Goal: Information Seeking & Learning: Learn about a topic

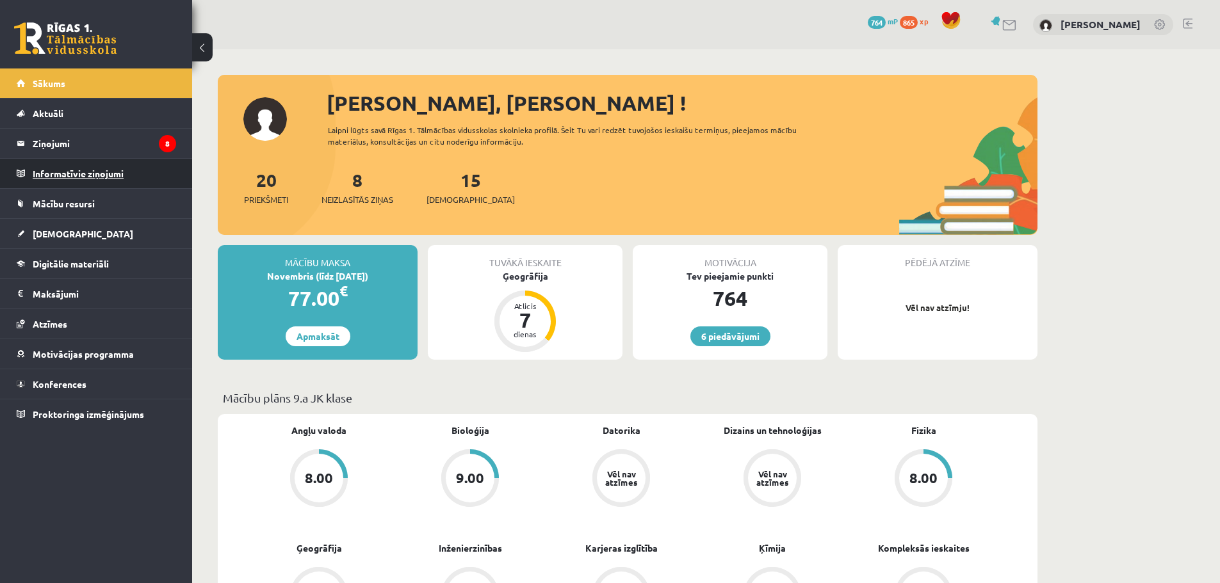
click at [120, 178] on legend "Informatīvie ziņojumi 0" at bounding box center [104, 173] width 143 height 29
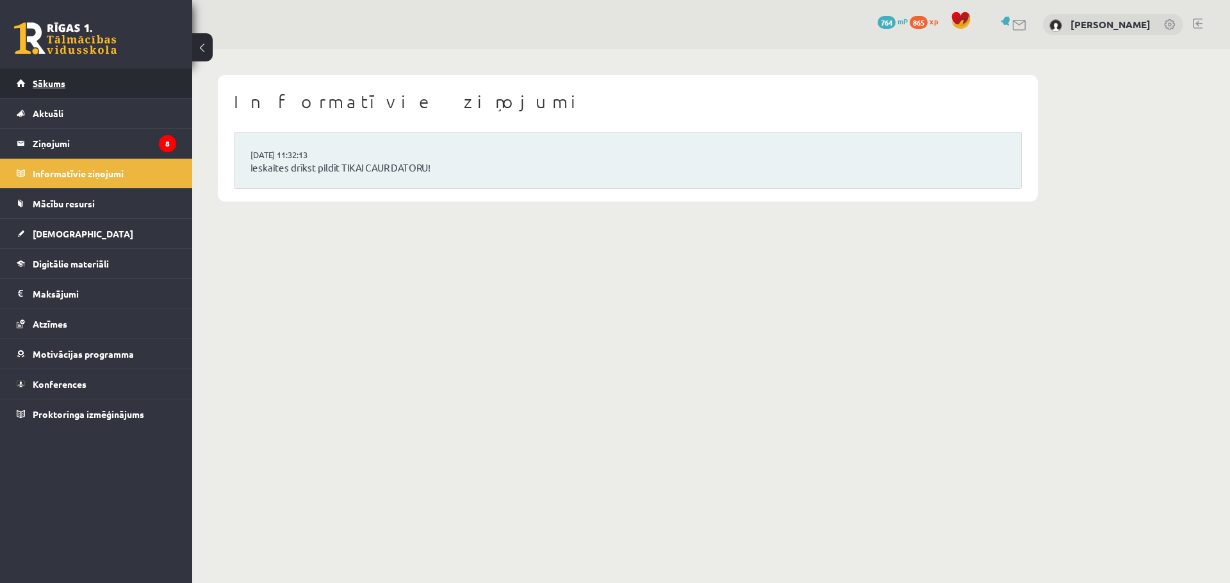
click at [74, 76] on link "Sākums" at bounding box center [96, 83] width 159 height 29
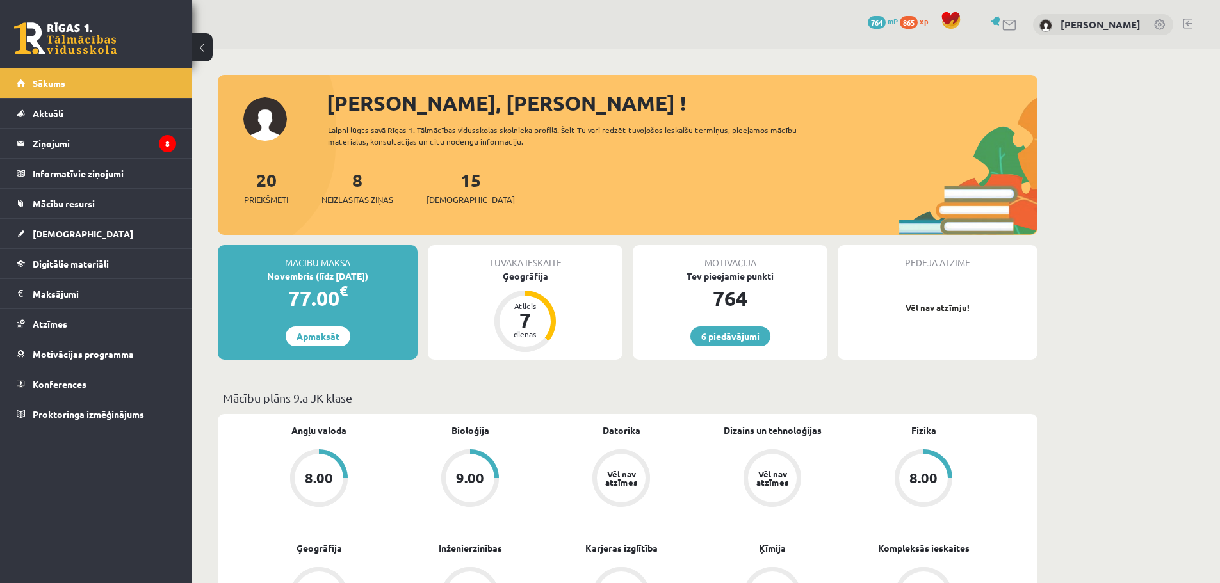
drag, startPoint x: 528, startPoint y: 353, endPoint x: 496, endPoint y: 407, distance: 62.8
drag, startPoint x: 496, startPoint y: 407, endPoint x: 476, endPoint y: 378, distance: 35.0
click at [93, 149] on legend "Ziņojumi 8" at bounding box center [104, 143] width 143 height 29
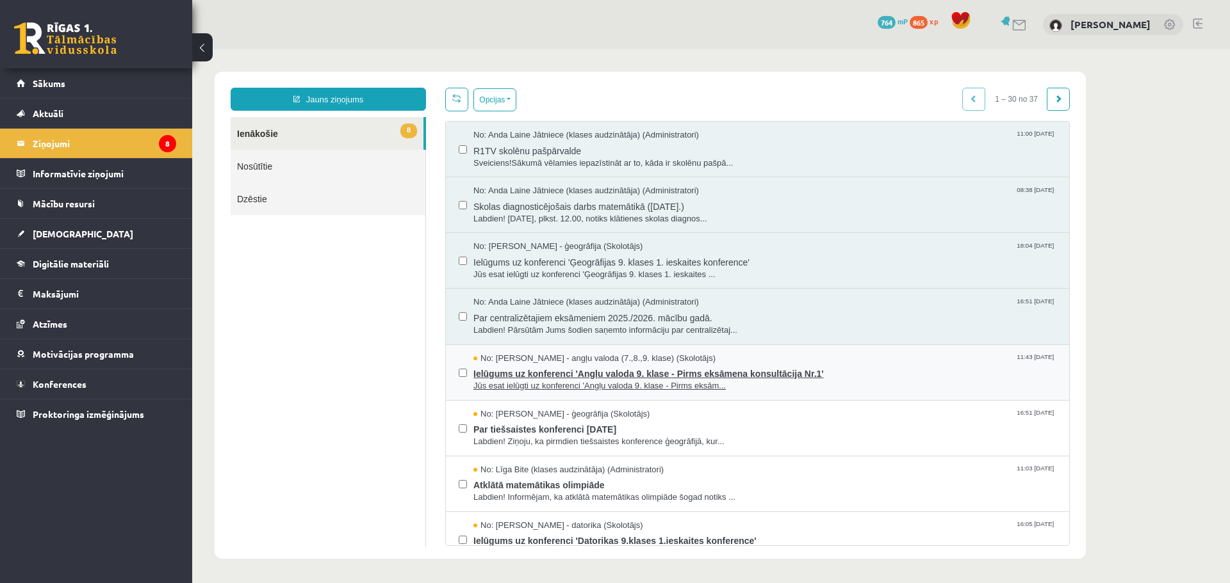
click at [604, 380] on span "Jūs esat ielūgti uz konferenci 'Angļu valoda 9. klase - Pirms eksām..." at bounding box center [764, 386] width 583 height 12
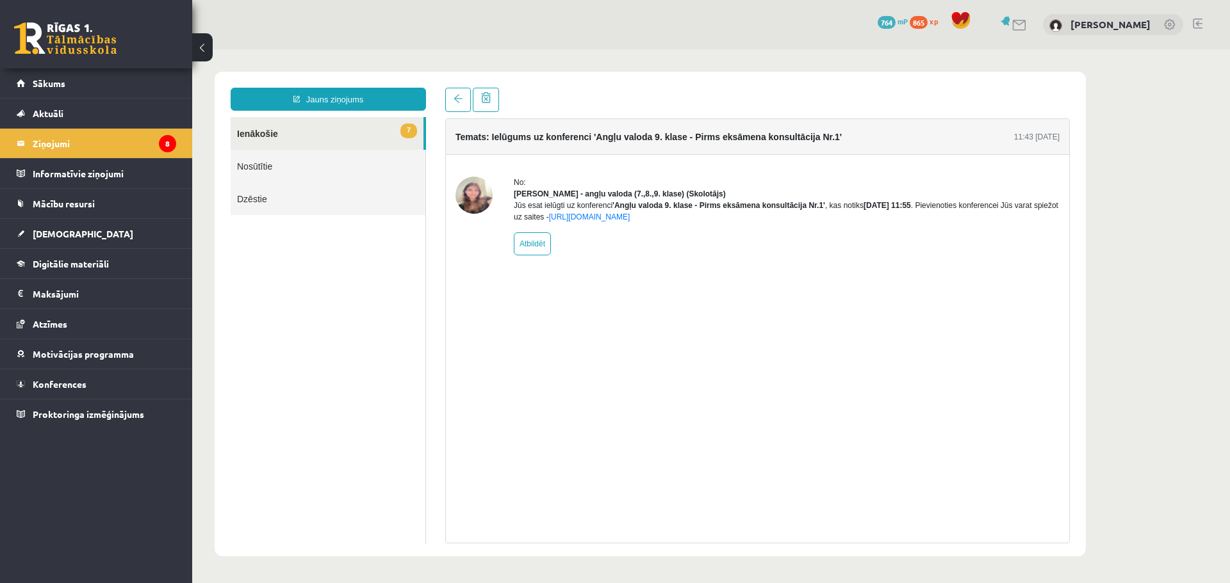
drag, startPoint x: 522, startPoint y: 353, endPoint x: 270, endPoint y: 281, distance: 261.7
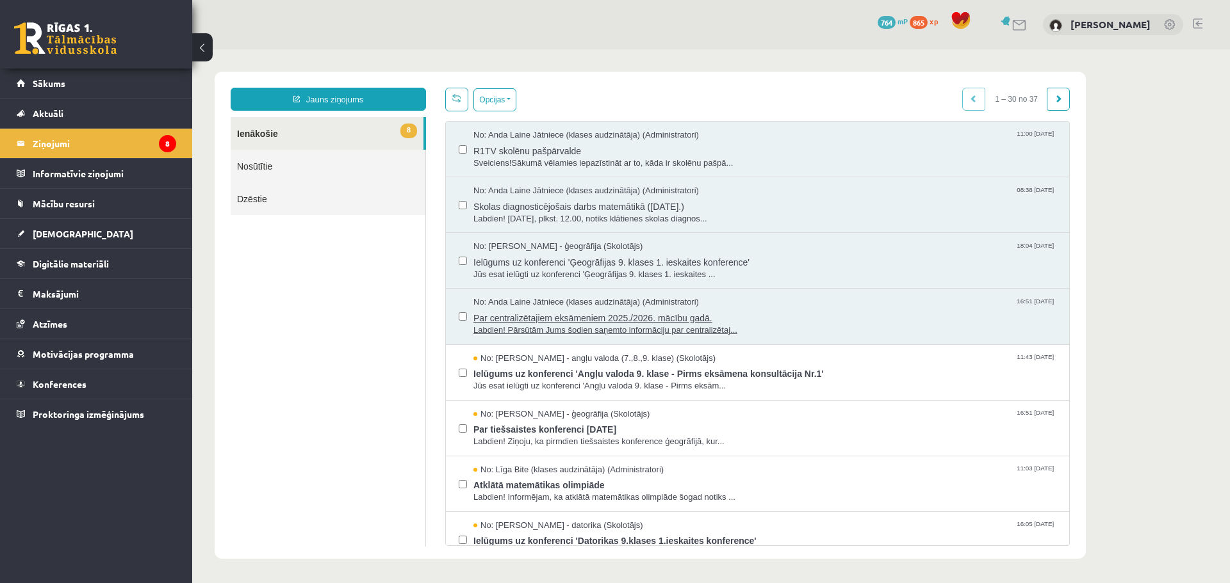
click at [552, 325] on span "Labdien! Pārsūtām Jums šodien saņemto informāciju par centralizētaj..." at bounding box center [764, 331] width 583 height 12
click at [101, 202] on link "Mācību resursi" at bounding box center [96, 203] width 159 height 29
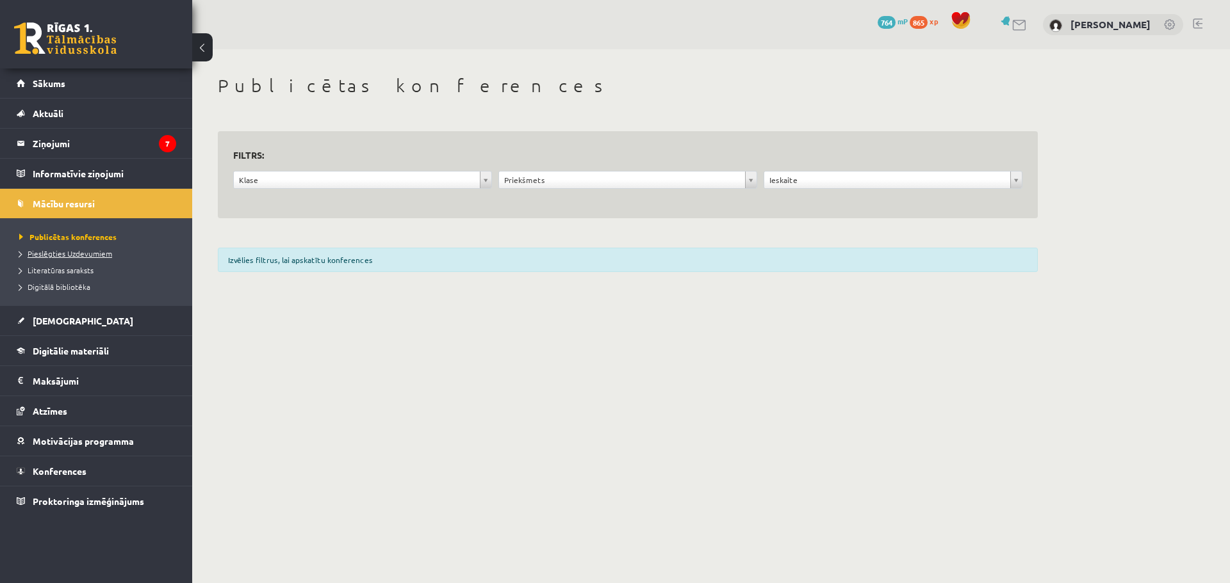
click at [91, 256] on span "Pieslēgties Uzdevumiem" at bounding box center [65, 253] width 93 height 10
